Goal: Task Accomplishment & Management: Use online tool/utility

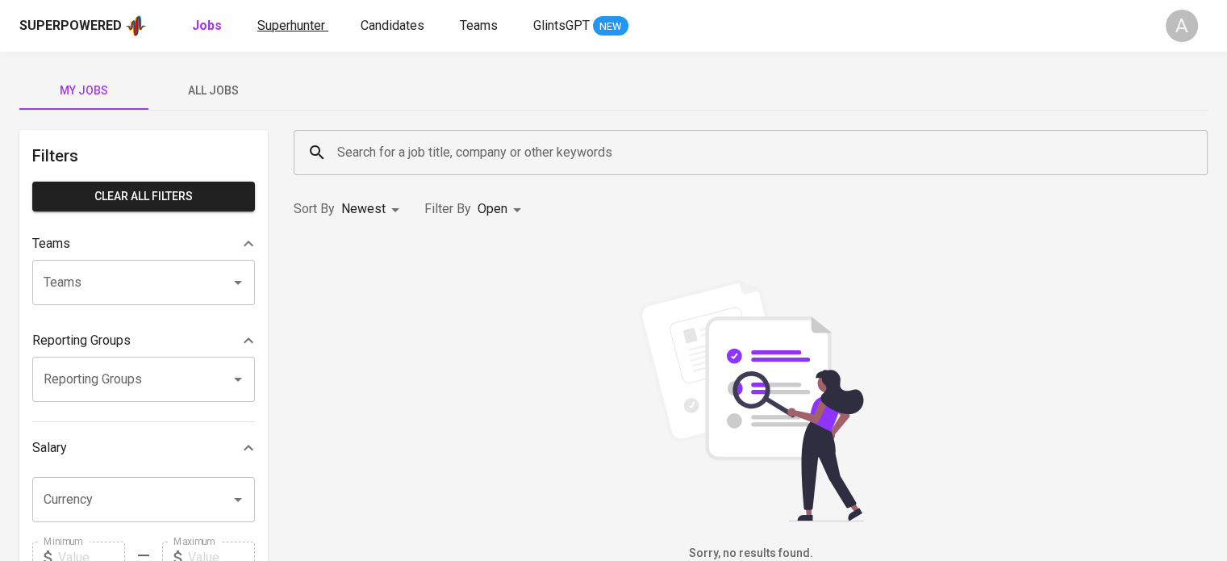
click at [303, 23] on span "Superhunter" at bounding box center [291, 25] width 68 height 15
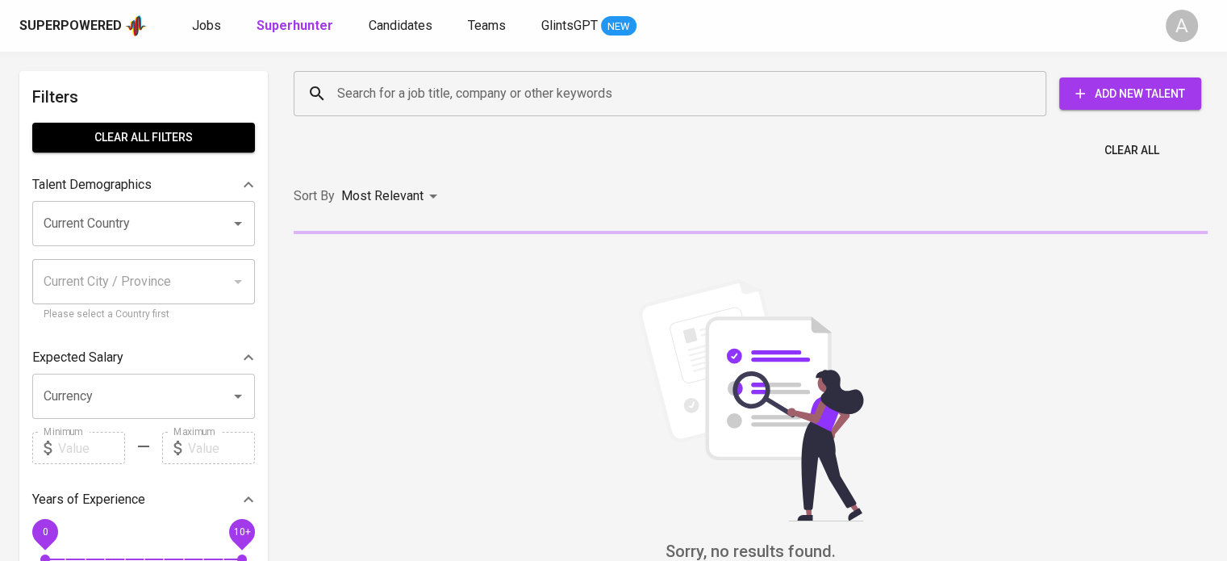
click at [407, 100] on input "Search for a job title, company or other keywords" at bounding box center [674, 93] width 682 height 31
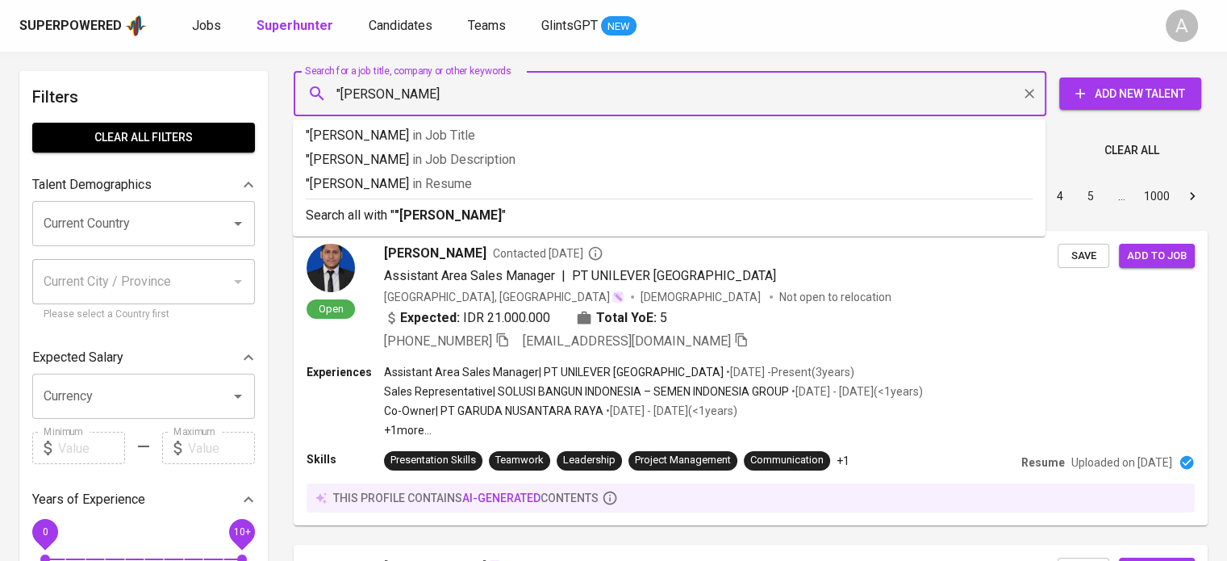
type input ""[PERSON_NAME]""
click at [473, 215] on b ""[PERSON_NAME]"" at bounding box center [450, 214] width 112 height 15
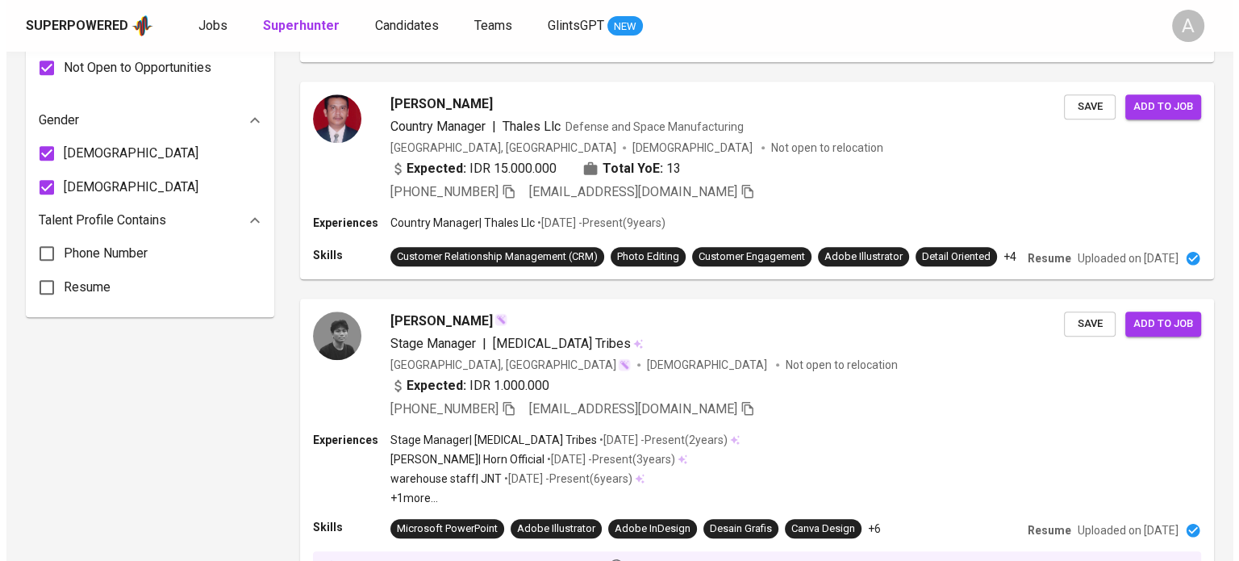
scroll to position [1199, 0]
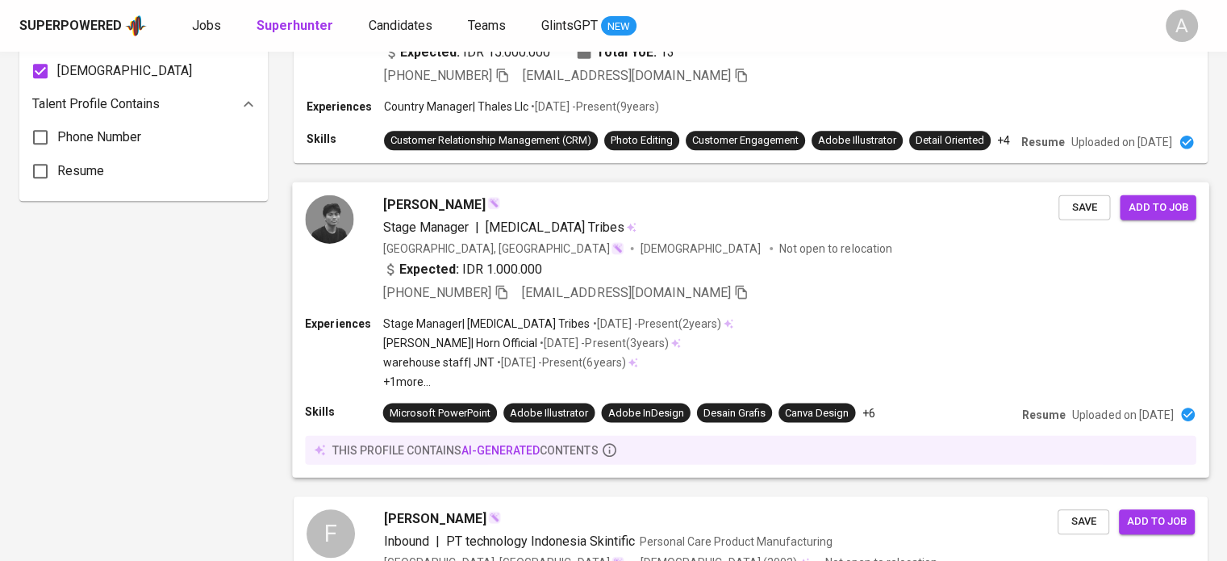
click at [1017, 337] on div "Experiences Stage Manager | [MEDICAL_DATA] Tribes • [DATE] - Present ( 2 years …" at bounding box center [750, 352] width 891 height 74
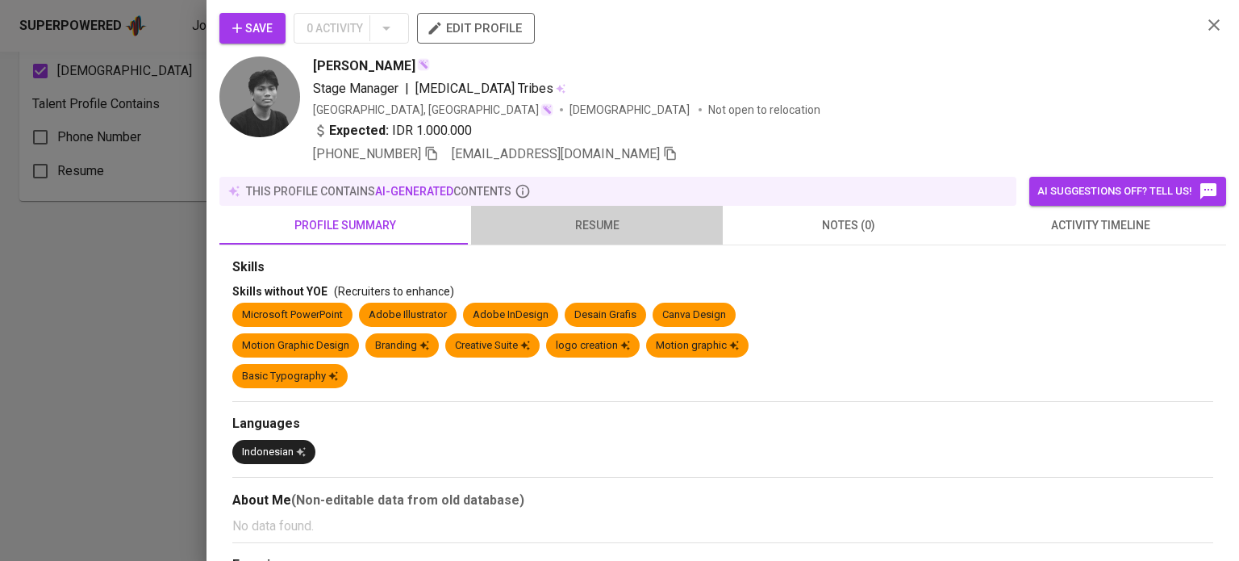
click at [645, 219] on span "resume" at bounding box center [597, 225] width 232 height 20
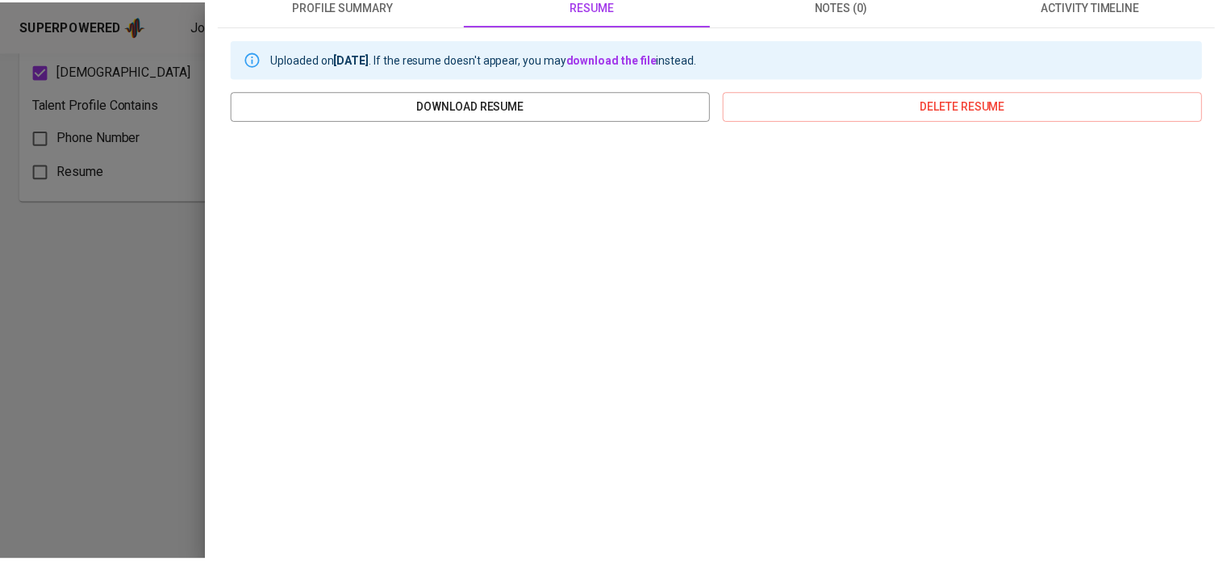
scroll to position [215, 0]
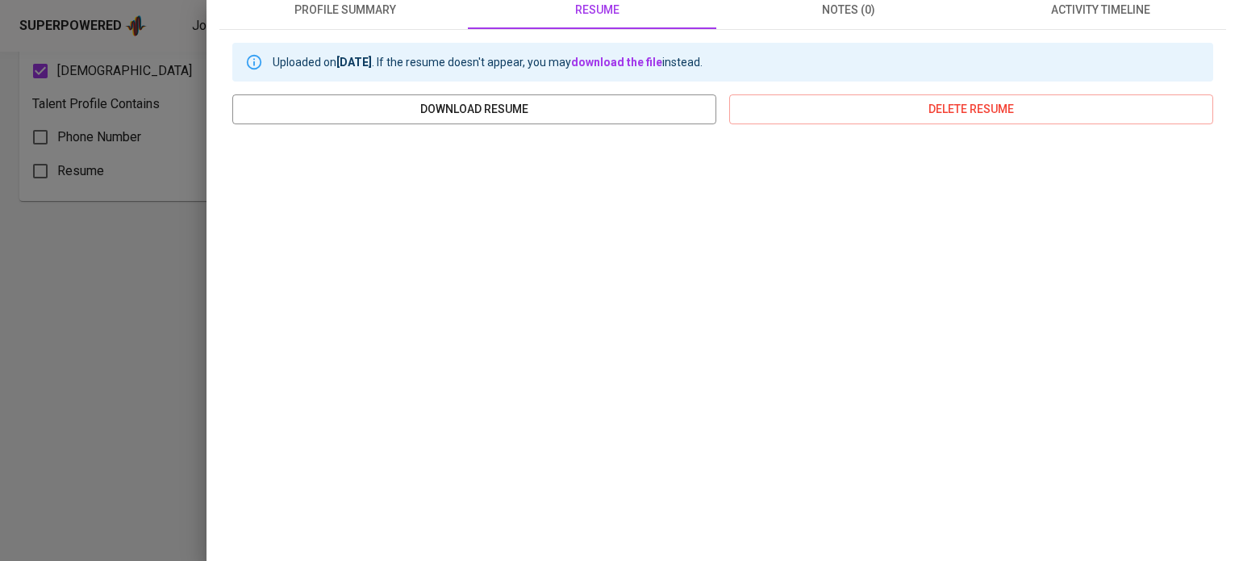
drag, startPoint x: 1201, startPoint y: 443, endPoint x: 1203, endPoint y: 401, distance: 42.0
click at [1203, 401] on div "Uploaded on [DATE] . If the resume doesn't appear, you may download the file in…" at bounding box center [722, 325] width 1007 height 591
drag, startPoint x: 1203, startPoint y: 401, endPoint x: 1206, endPoint y: 341, distance: 59.8
click at [1206, 341] on div "Uploaded on [DATE] . If the resume doesn't appear, you may download the file in…" at bounding box center [722, 325] width 1007 height 591
click at [152, 289] on div at bounding box center [619, 280] width 1239 height 561
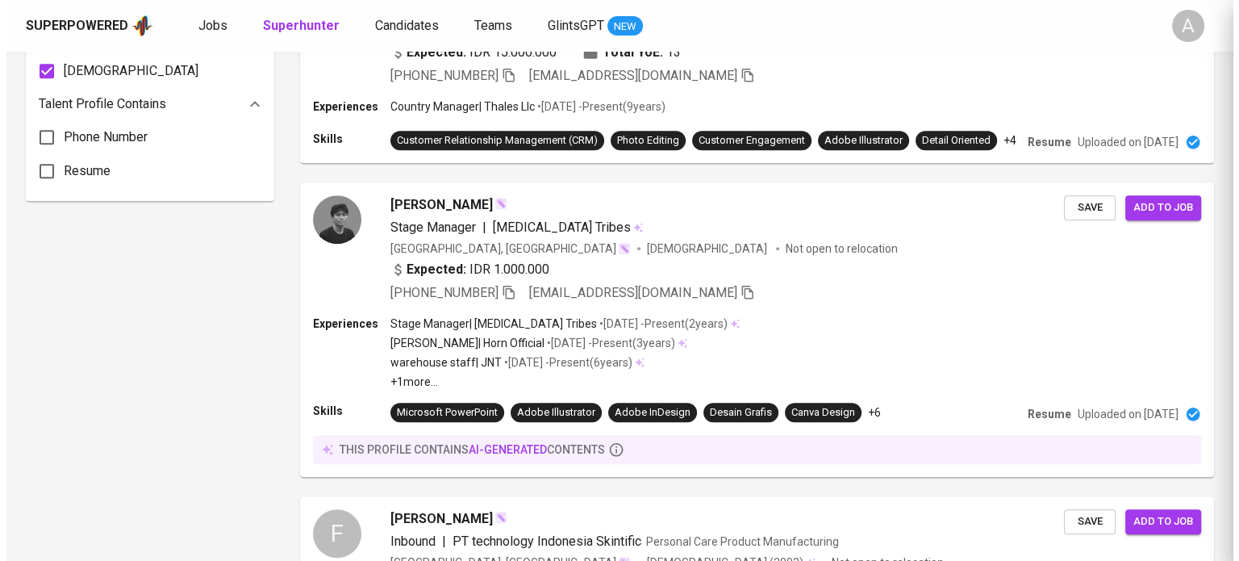
scroll to position [0, 0]
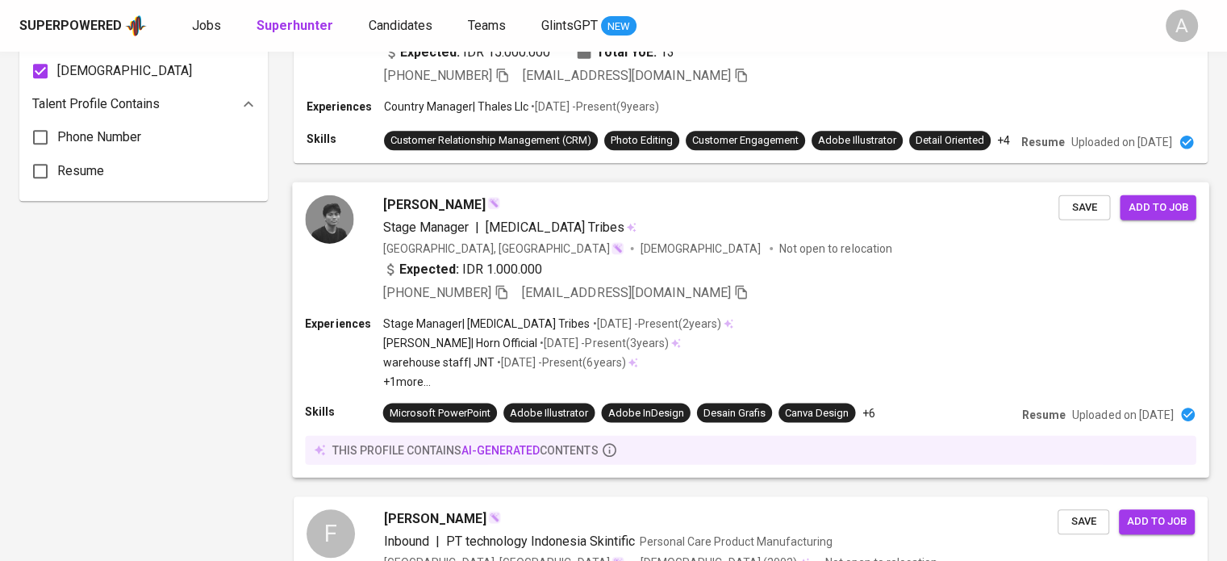
click at [654, 236] on div "Stage Manager | [MEDICAL_DATA] Tribes" at bounding box center [721, 226] width 676 height 19
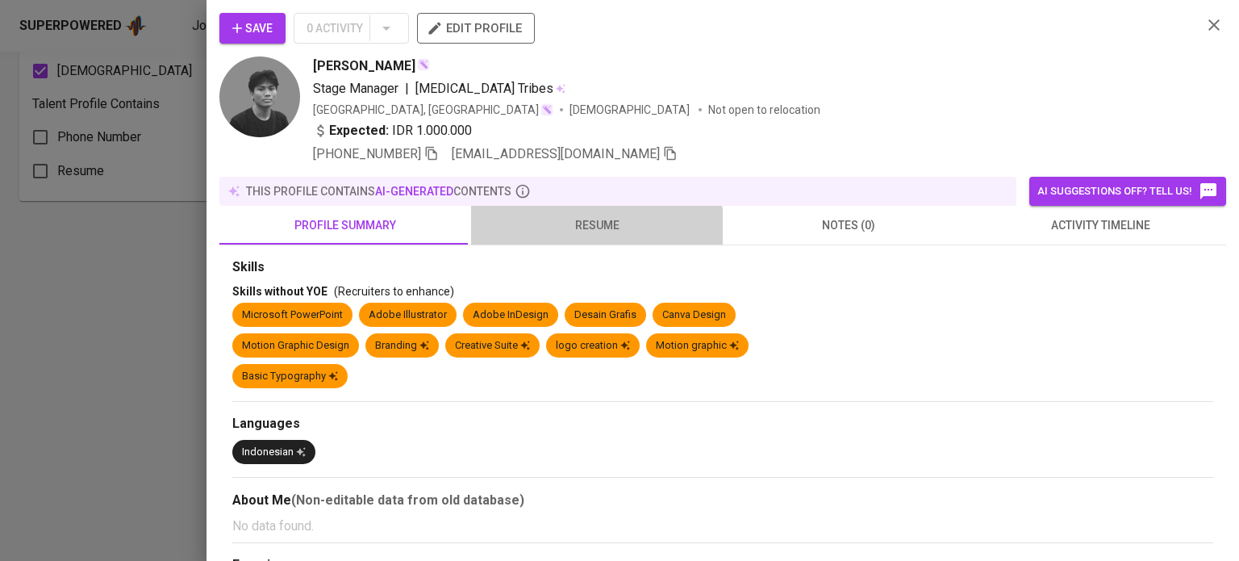
click at [593, 233] on span "resume" at bounding box center [597, 225] width 232 height 20
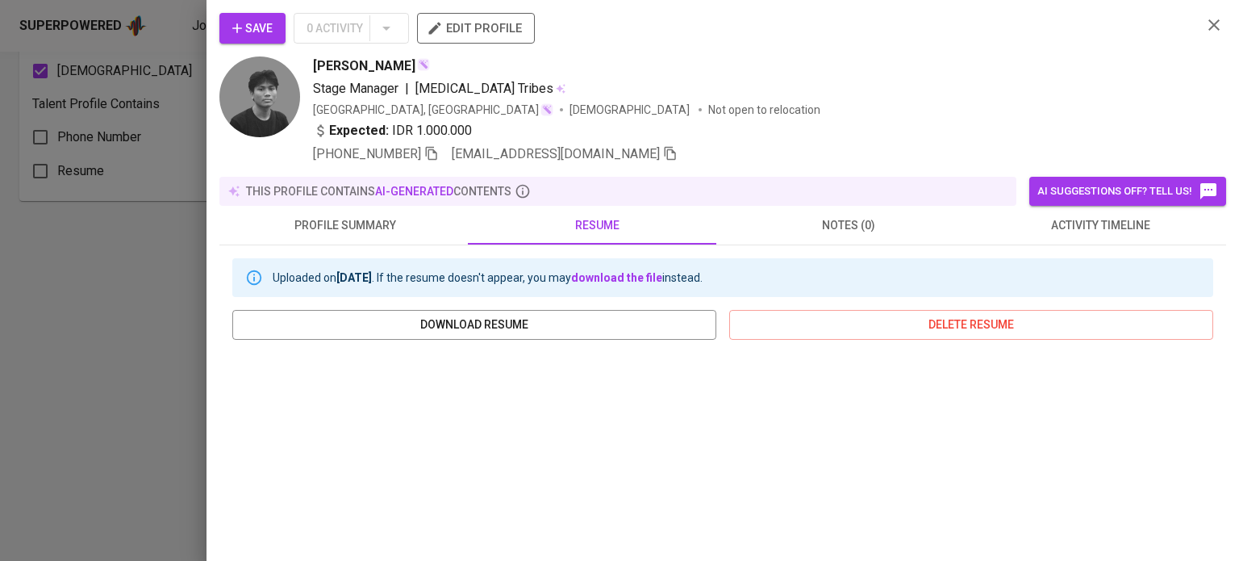
click at [355, 213] on button "profile summary" at bounding box center [345, 225] width 252 height 39
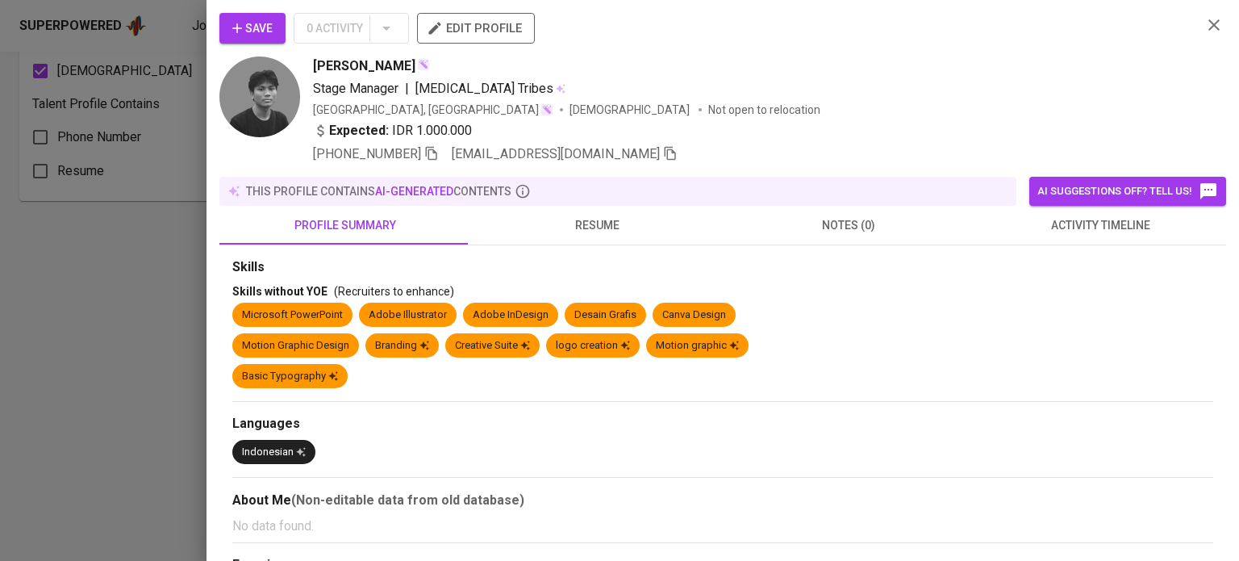
click at [516, 432] on div "Languages" at bounding box center [722, 424] width 981 height 19
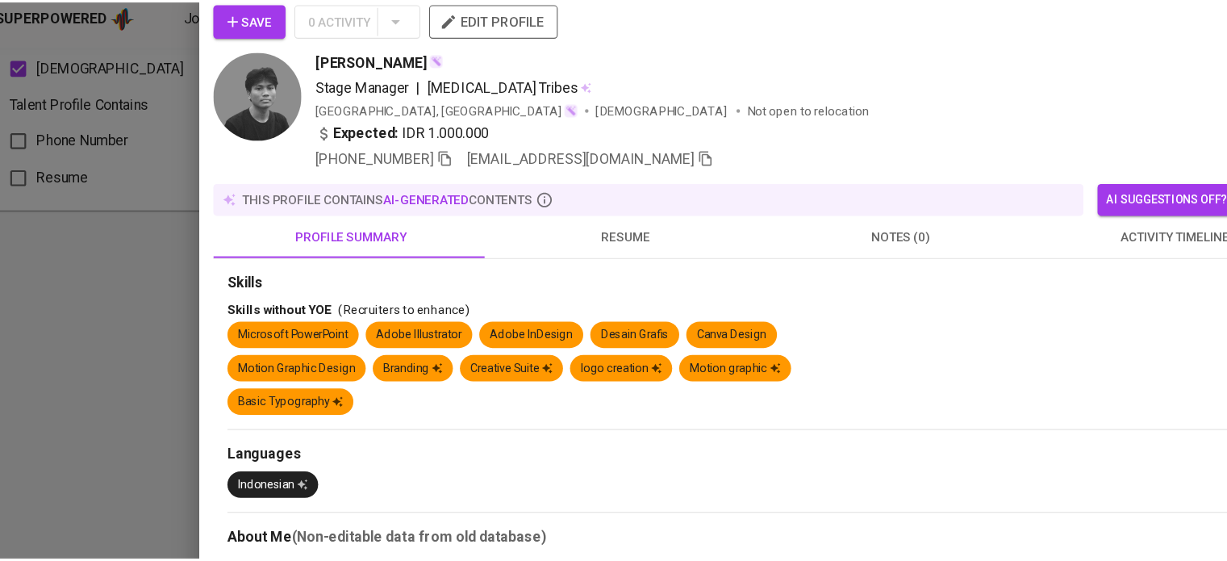
scroll to position [1199, 0]
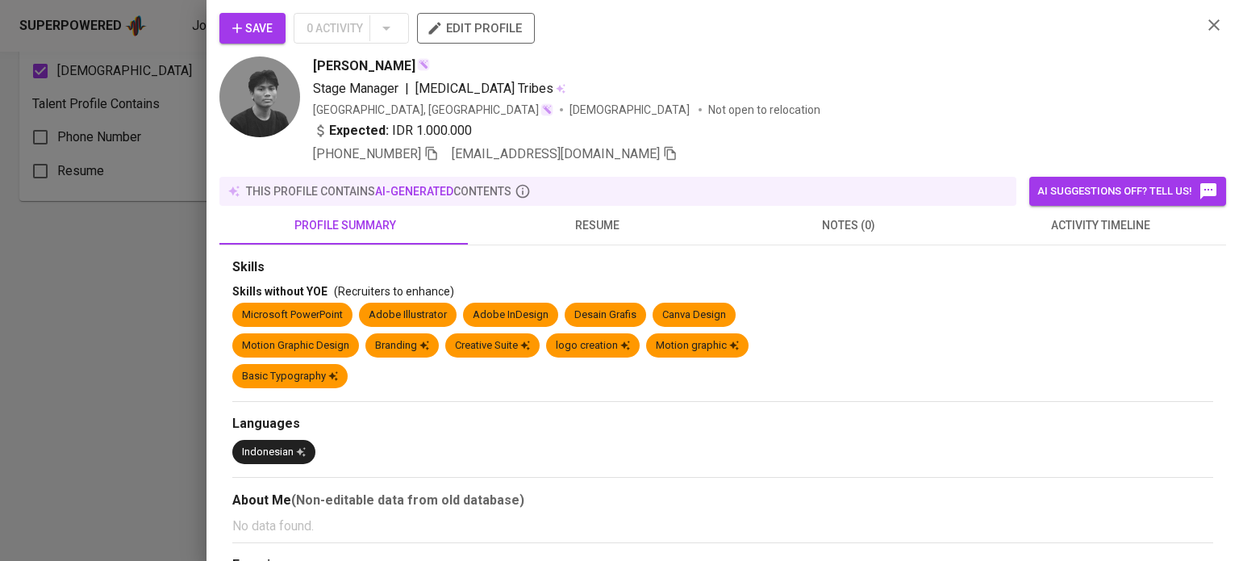
click at [141, 336] on div at bounding box center [619, 280] width 1239 height 561
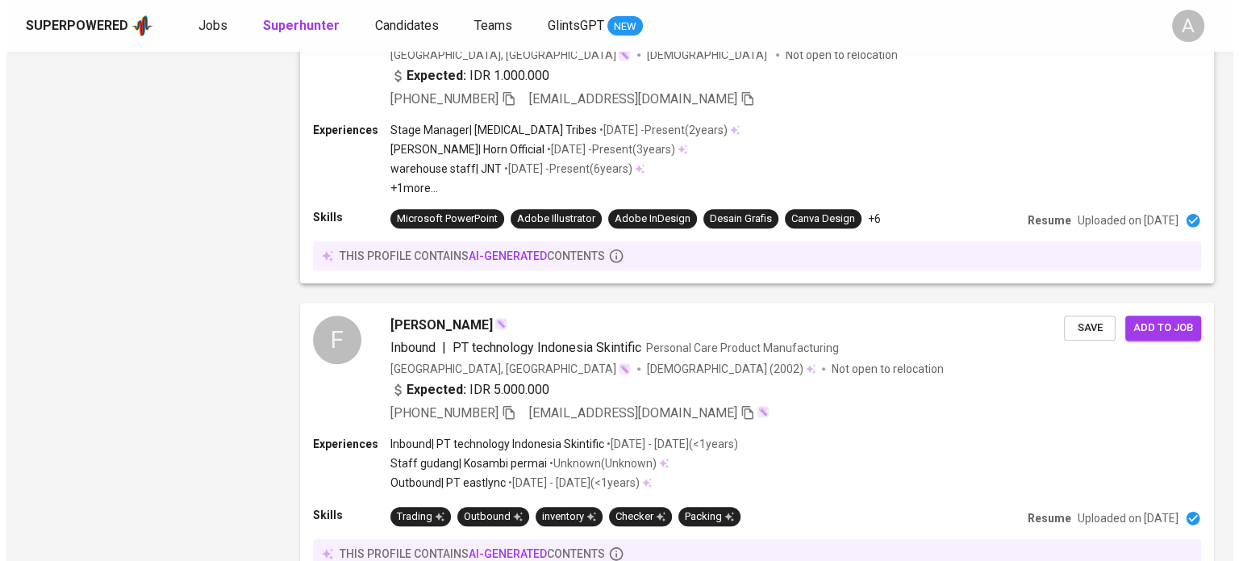
scroll to position [1361, 0]
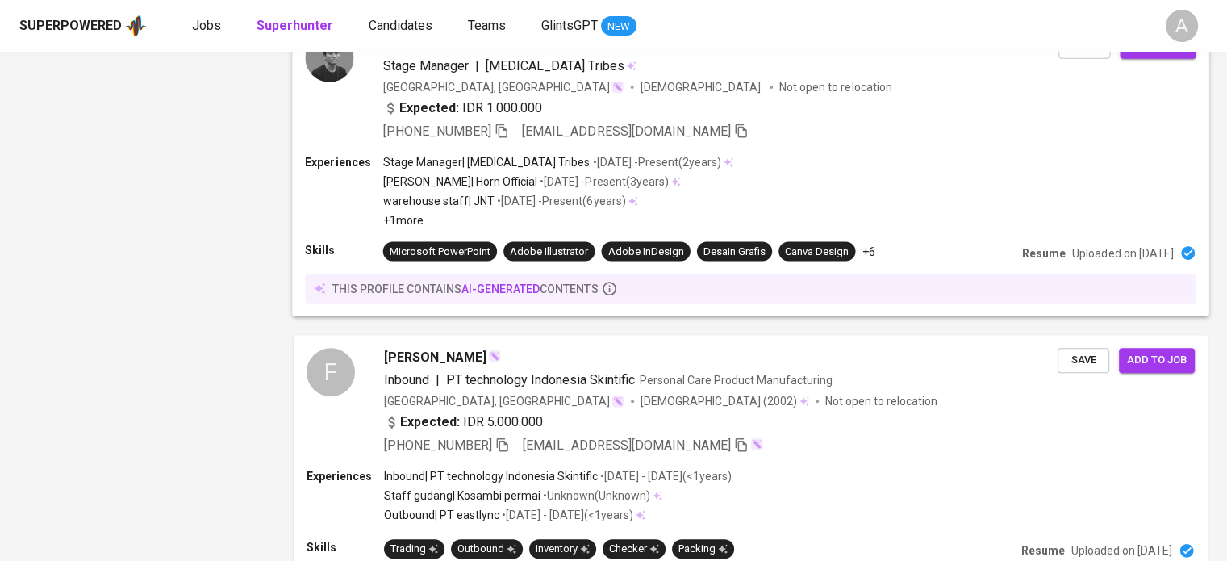
click at [1129, 261] on p "Uploaded on [DATE]" at bounding box center [1122, 252] width 101 height 16
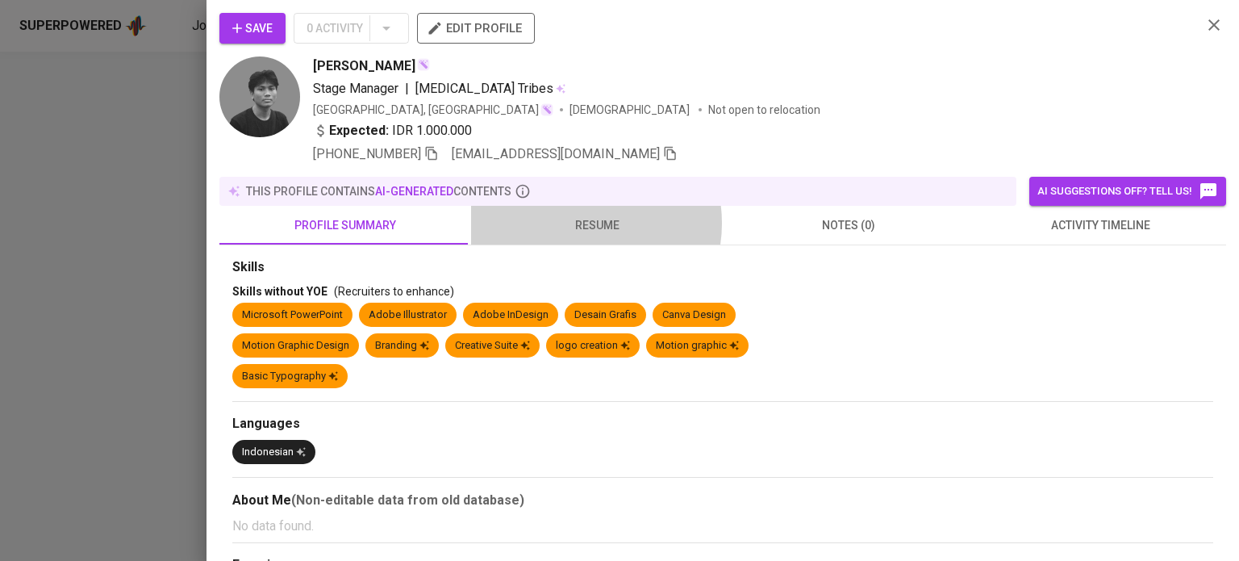
click at [581, 222] on span "resume" at bounding box center [597, 225] width 232 height 20
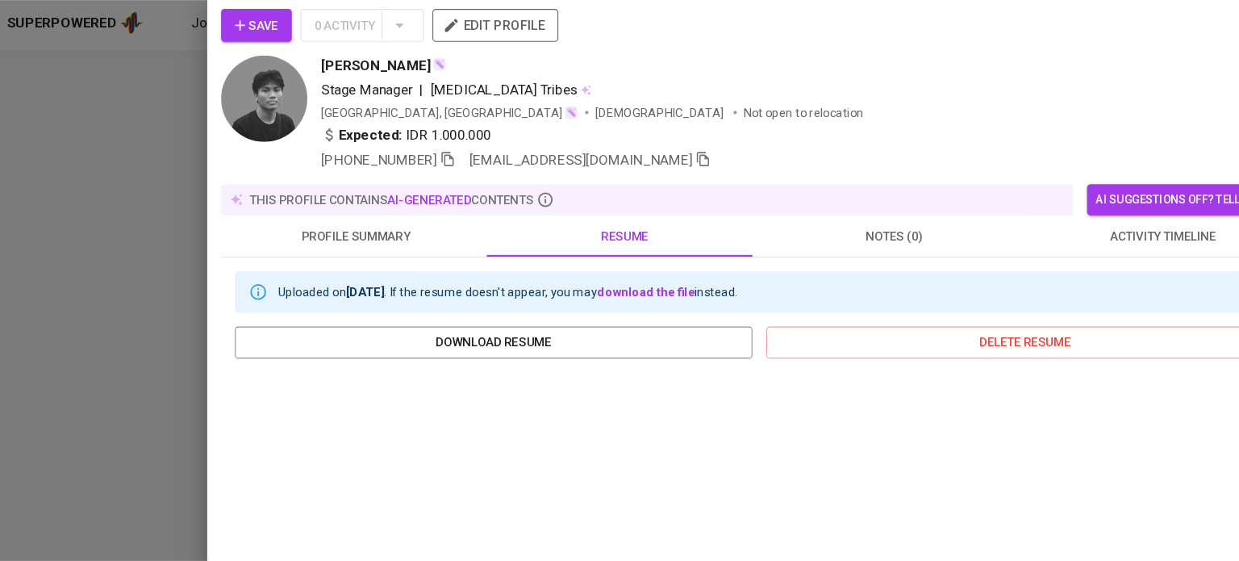
click at [122, 252] on div at bounding box center [619, 280] width 1239 height 561
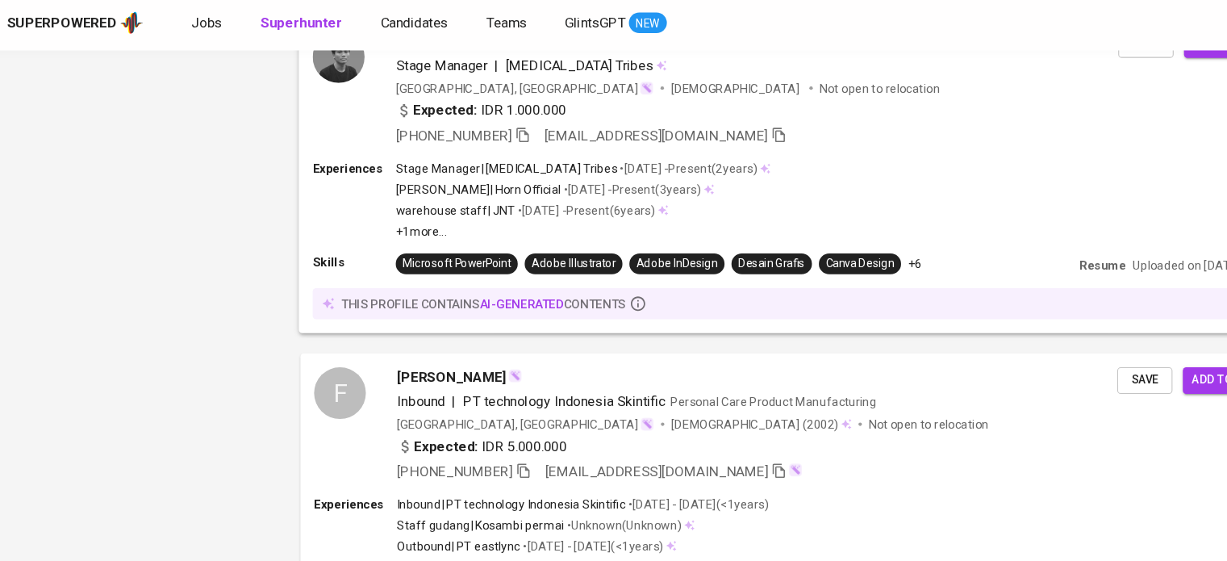
click at [1072, 261] on p "Uploaded on [DATE]" at bounding box center [1122, 252] width 101 height 16
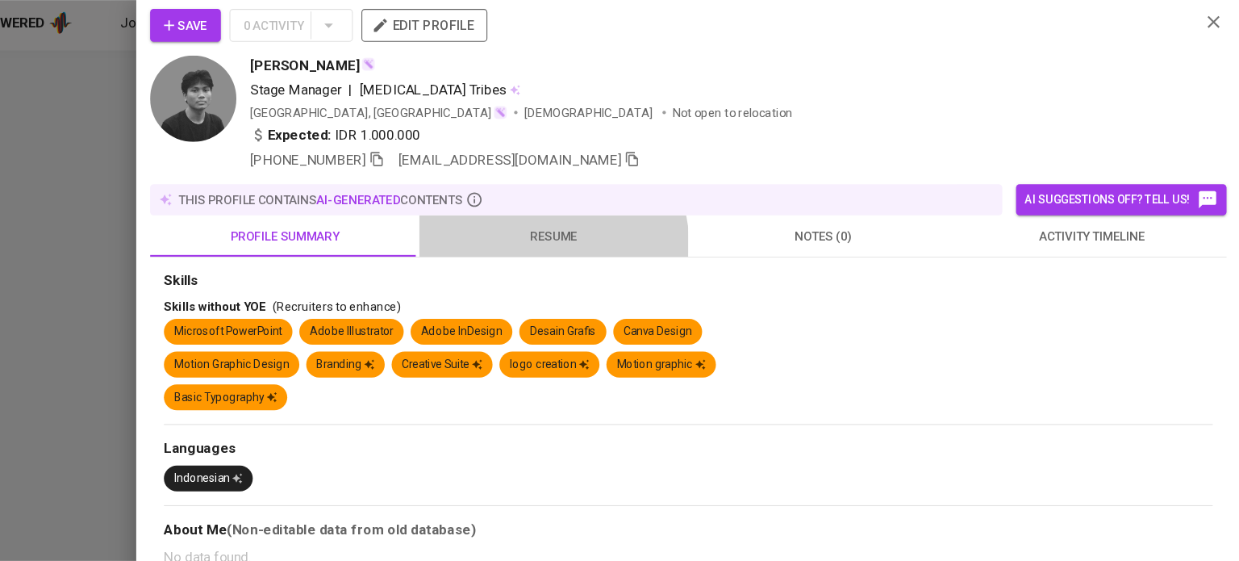
click at [590, 232] on span "resume" at bounding box center [597, 225] width 232 height 20
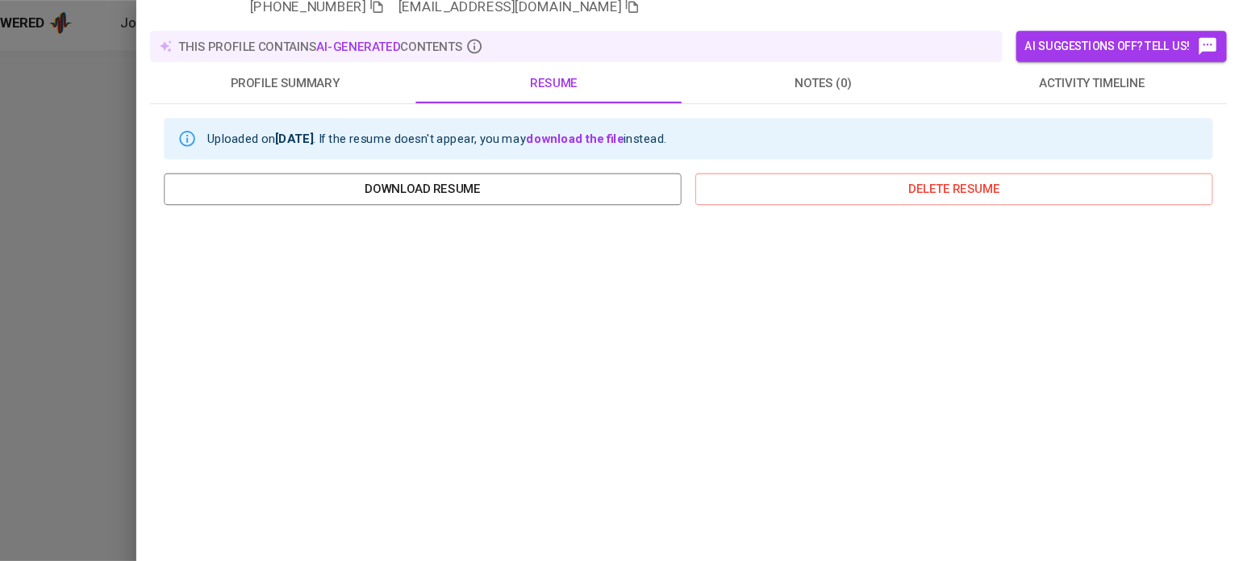
scroll to position [300, 0]
